Goal: Task Accomplishment & Management: Use online tool/utility

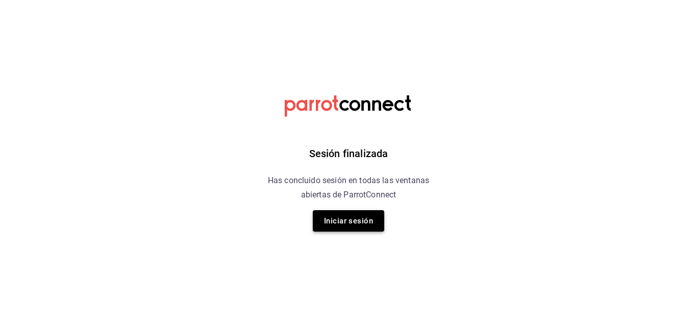
click at [367, 214] on button "Iniciar sesión" at bounding box center [348, 220] width 71 height 21
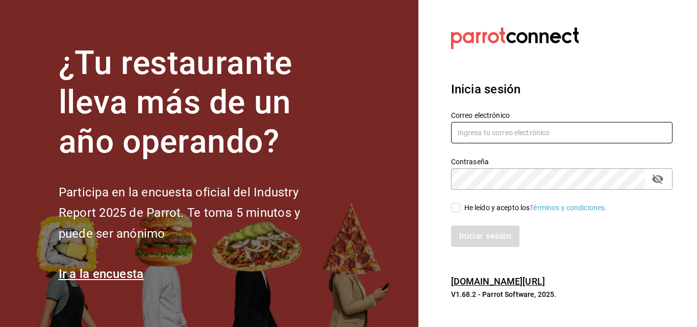
type input "Laureano.reyes@grupocosteno.com"
click at [456, 208] on input "He leído y acepto los Términos y condiciones." at bounding box center [455, 207] width 9 height 9
checkbox input "true"
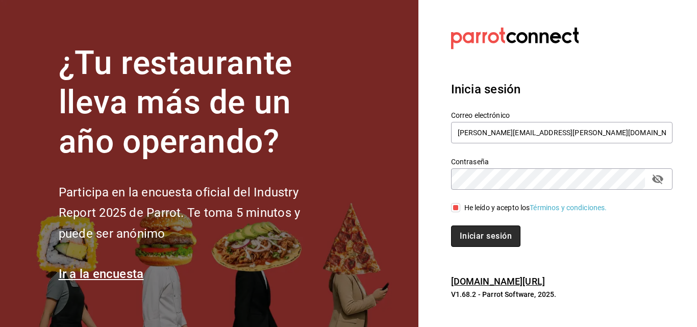
click at [465, 233] on button "Iniciar sesión" at bounding box center [485, 236] width 69 height 21
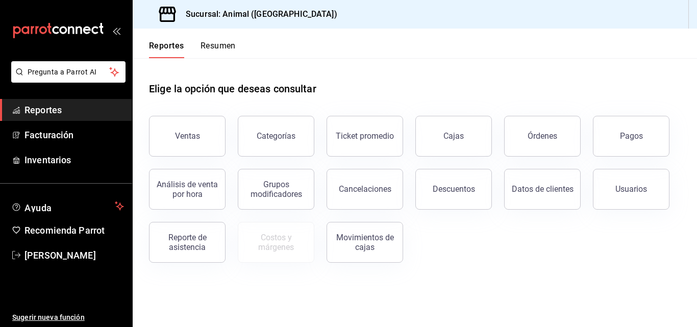
click at [201, 133] on button "Ventas" at bounding box center [187, 136] width 77 height 41
click at [201, 133] on html "Pregunta a Parrot AI Reportes Facturación Inventarios Ayuda Recomienda Parrot […" at bounding box center [348, 163] width 697 height 327
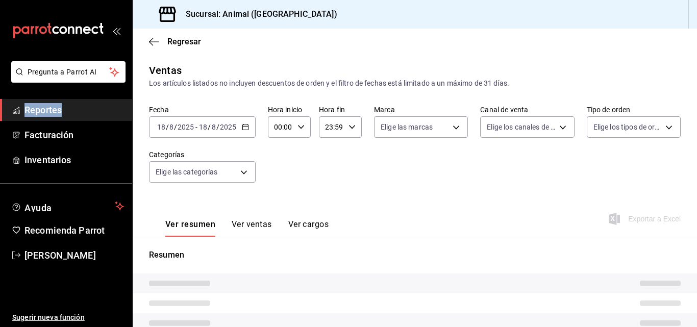
click at [302, 127] on \(Stroke\) "button" at bounding box center [301, 127] width 6 height 4
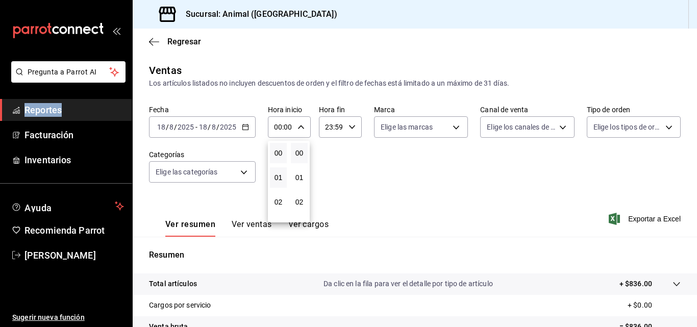
click at [279, 185] on button "01" at bounding box center [278, 177] width 17 height 20
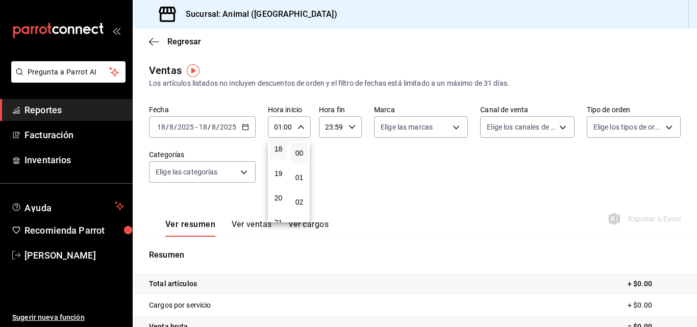
drag, startPoint x: 246, startPoint y: 152, endPoint x: 275, endPoint y: 153, distance: 28.6
click at [275, 153] on button "18" at bounding box center [278, 149] width 17 height 20
type input "18:00"
click at [303, 125] on div at bounding box center [348, 163] width 697 height 327
click at [303, 125] on icon "button" at bounding box center [300, 126] width 7 height 7
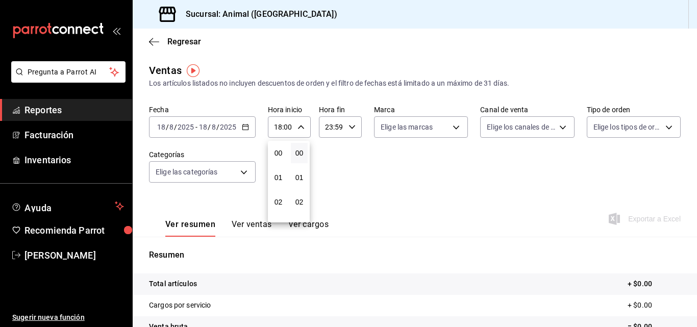
scroll to position [441, 0]
click at [279, 178] on span "19" at bounding box center [278, 177] width 5 height 8
click at [280, 153] on span "05" at bounding box center [278, 153] width 5 height 8
type input "05:00"
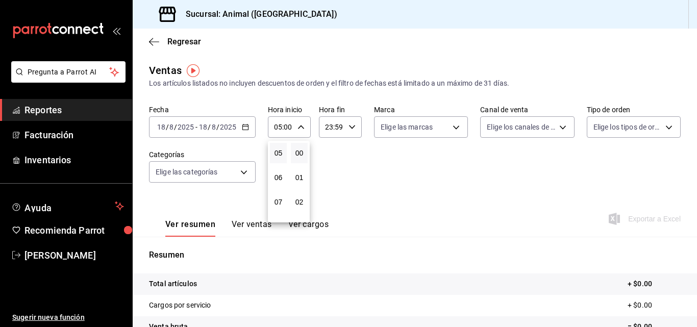
click at [343, 132] on div at bounding box center [348, 163] width 697 height 327
click at [627, 10] on div "Sucursal: Animal ([GEOGRAPHIC_DATA])" at bounding box center [415, 14] width 564 height 29
click at [352, 130] on icon "button" at bounding box center [352, 126] width 7 height 7
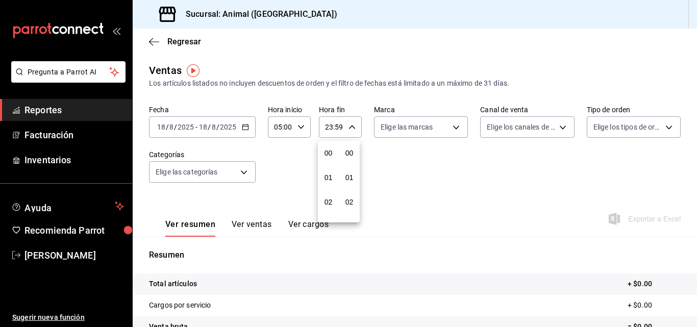
scroll to position [1388, 0]
click at [328, 196] on div "22" at bounding box center [328, 185] width 21 height 24
click at [328, 215] on button "23" at bounding box center [328, 210] width 17 height 20
click at [328, 215] on span "05" at bounding box center [328, 214] width 5 height 8
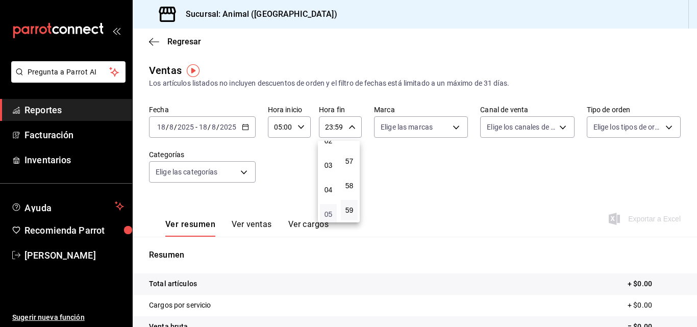
type input "05:59"
click at [328, 217] on span "05" at bounding box center [328, 214] width 5 height 8
click at [432, 210] on div at bounding box center [348, 163] width 697 height 327
click at [247, 129] on icon "button" at bounding box center [245, 126] width 7 height 7
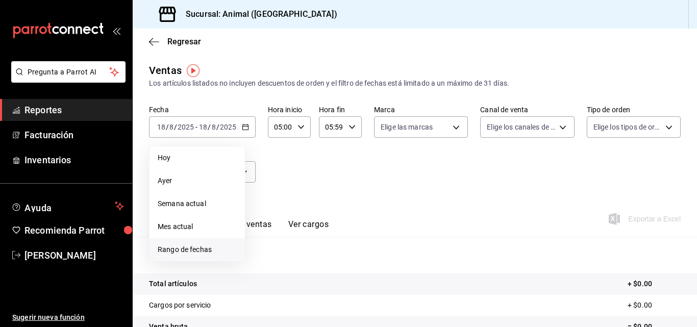
click at [177, 251] on span "Rango de fechas" at bounding box center [197, 249] width 79 height 11
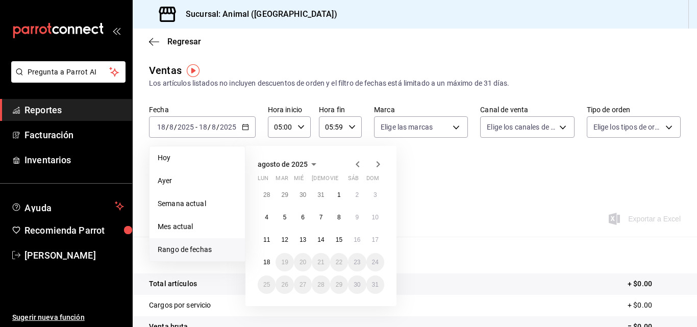
click at [171, 251] on span "Rango de fechas" at bounding box center [197, 249] width 79 height 11
click at [171, 246] on span "Rango de fechas" at bounding box center [197, 249] width 79 height 11
click at [268, 237] on abbr "11" at bounding box center [266, 239] width 7 height 7
click at [264, 263] on abbr "18" at bounding box center [266, 262] width 7 height 7
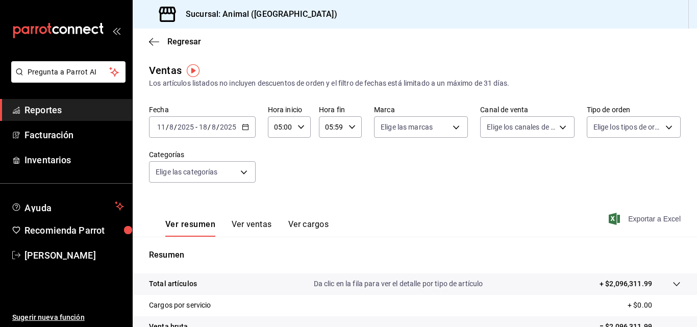
click at [621, 219] on span "Exportar a Excel" at bounding box center [646, 219] width 70 height 12
